Goal: Task Accomplishment & Management: Manage account settings

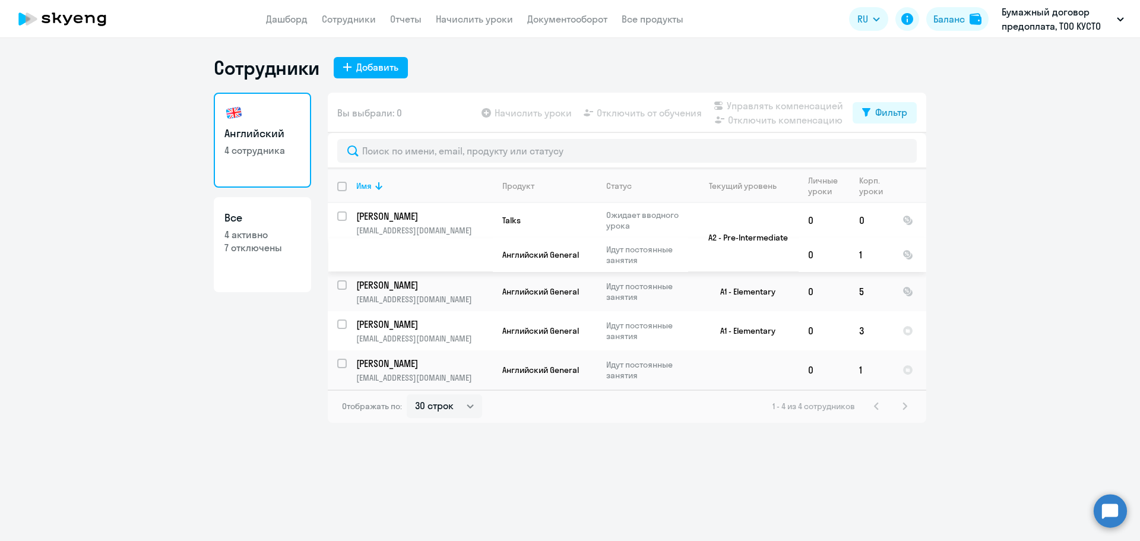
select select "30"
click at [381, 368] on p "[PERSON_NAME]" at bounding box center [423, 363] width 134 height 13
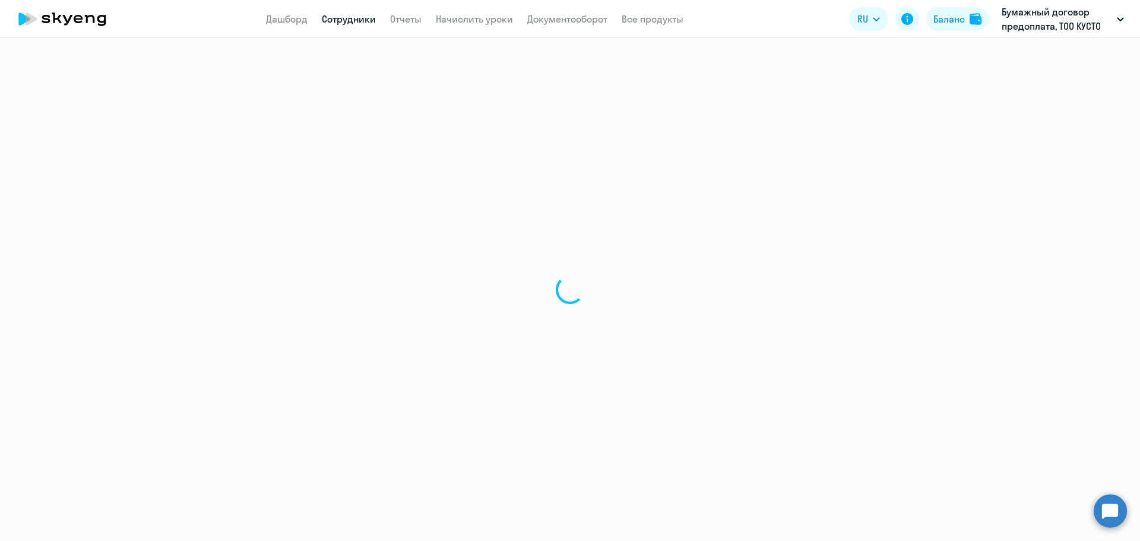
select select "english"
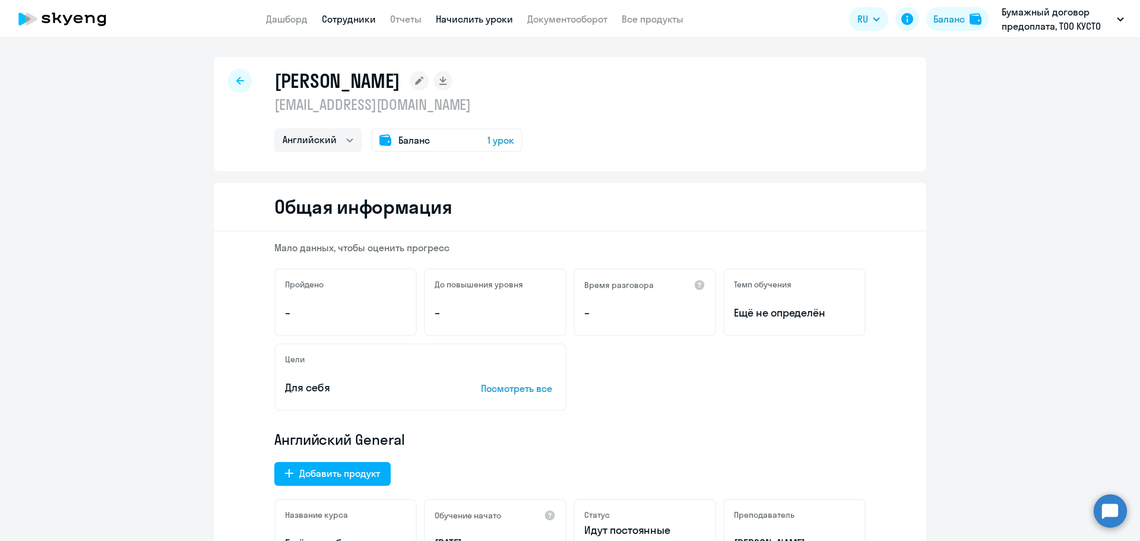
click at [440, 20] on link "Начислить уроки" at bounding box center [474, 19] width 77 height 12
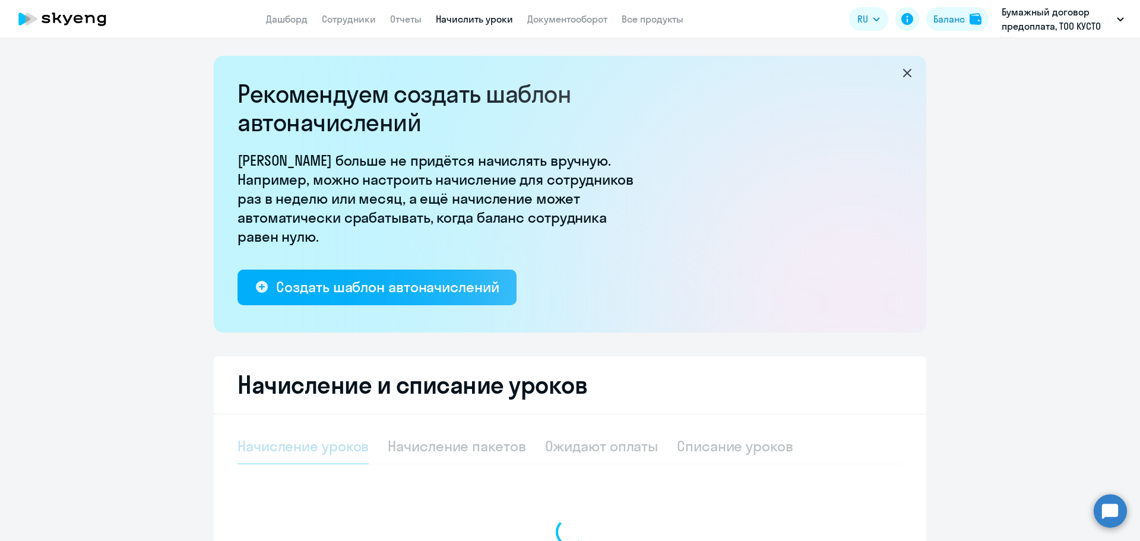
select select "10"
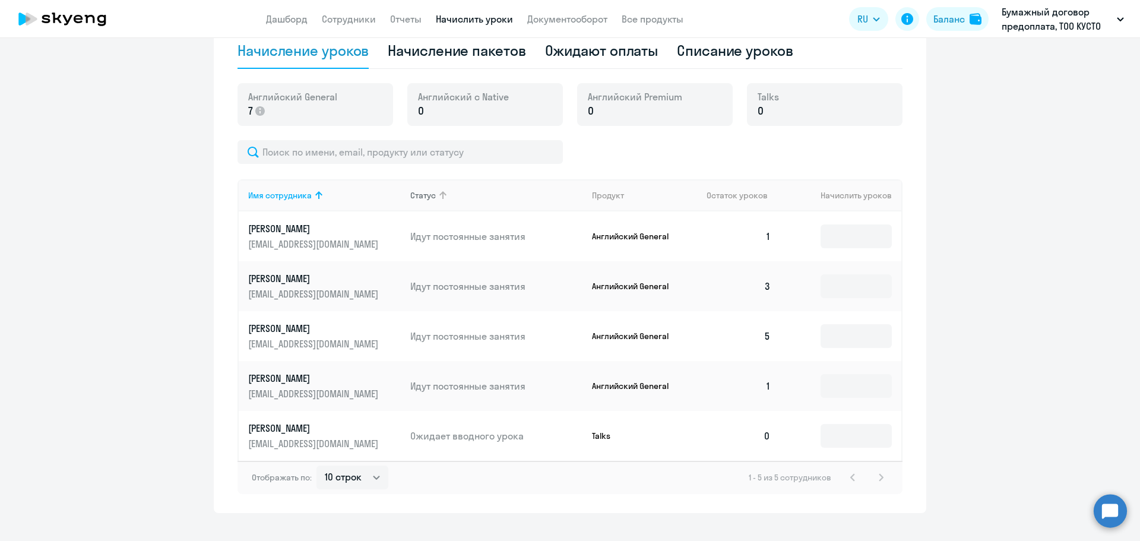
scroll to position [415, 0]
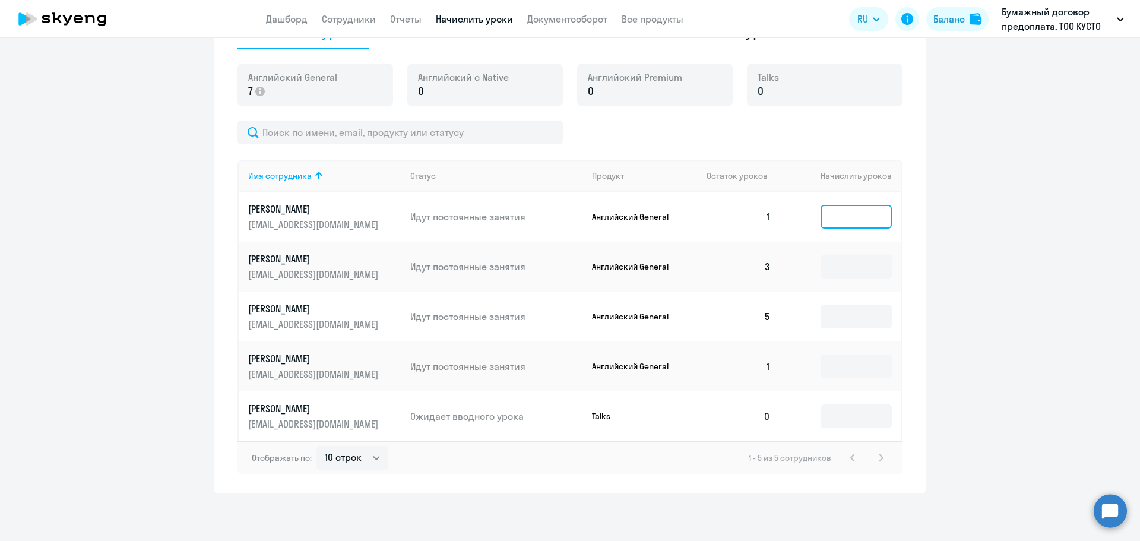
click at [824, 216] on input at bounding box center [855, 217] width 71 height 24
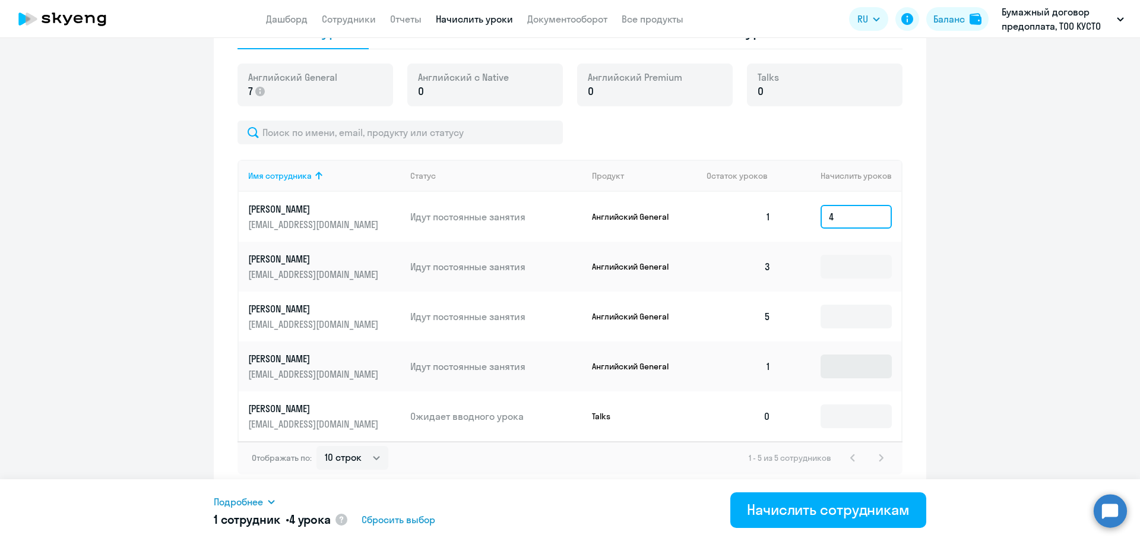
type input "4"
click at [826, 367] on input at bounding box center [855, 366] width 71 height 24
type input "4"
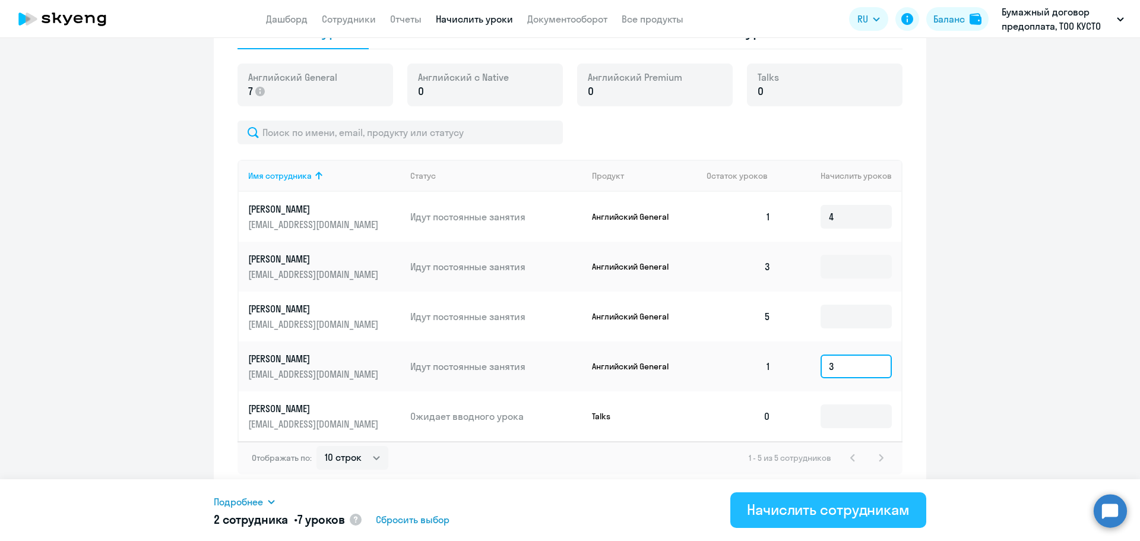
type input "3"
click at [754, 506] on div "Начислить сотрудникам" at bounding box center [828, 509] width 163 height 19
